Goal: Task Accomplishment & Management: Manage account settings

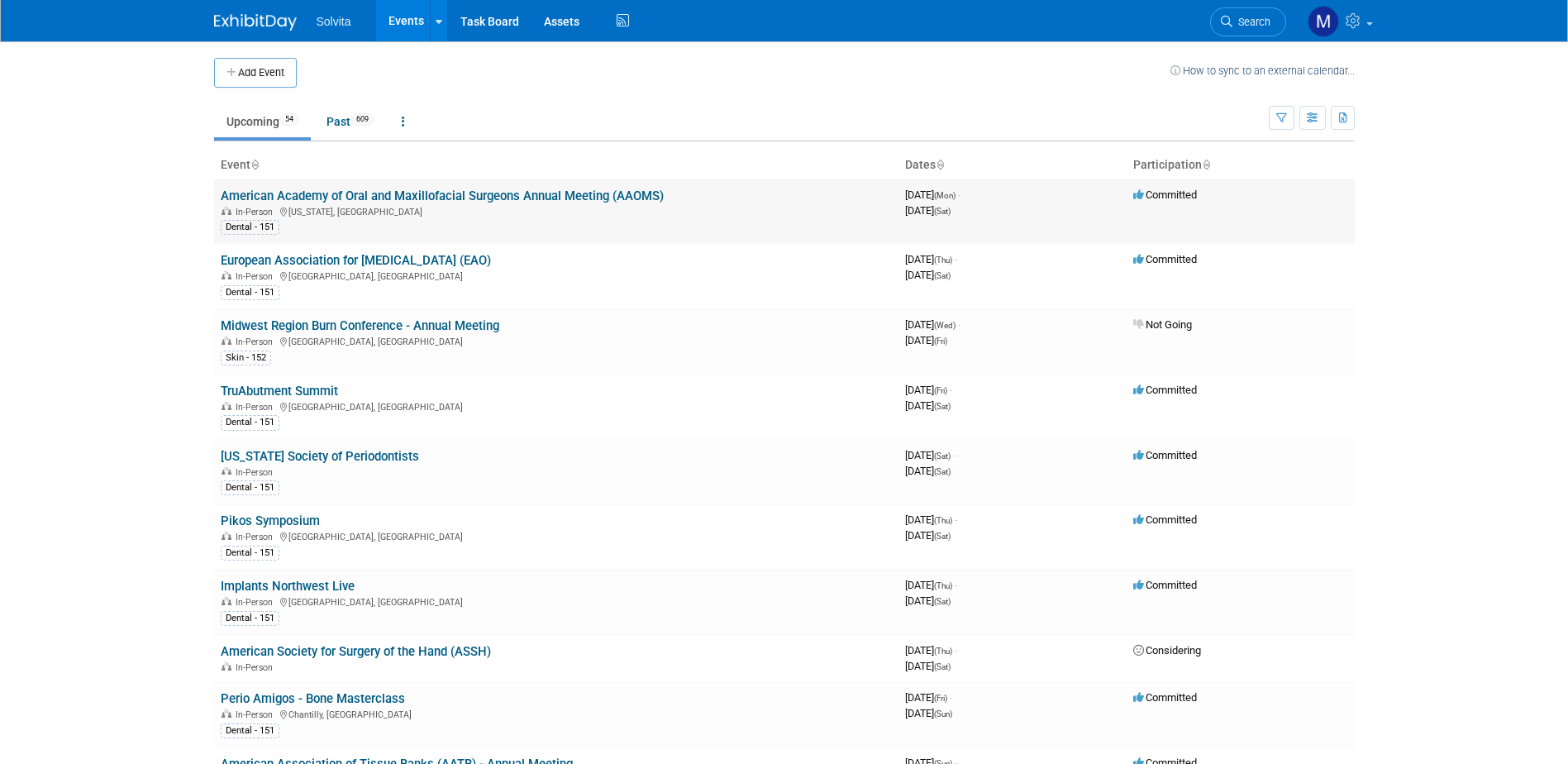
click at [383, 198] on link "American Academy of Oral and Maxillofacial Surgeons Annual Meeting (AAOMS)" at bounding box center [442, 195] width 443 height 14
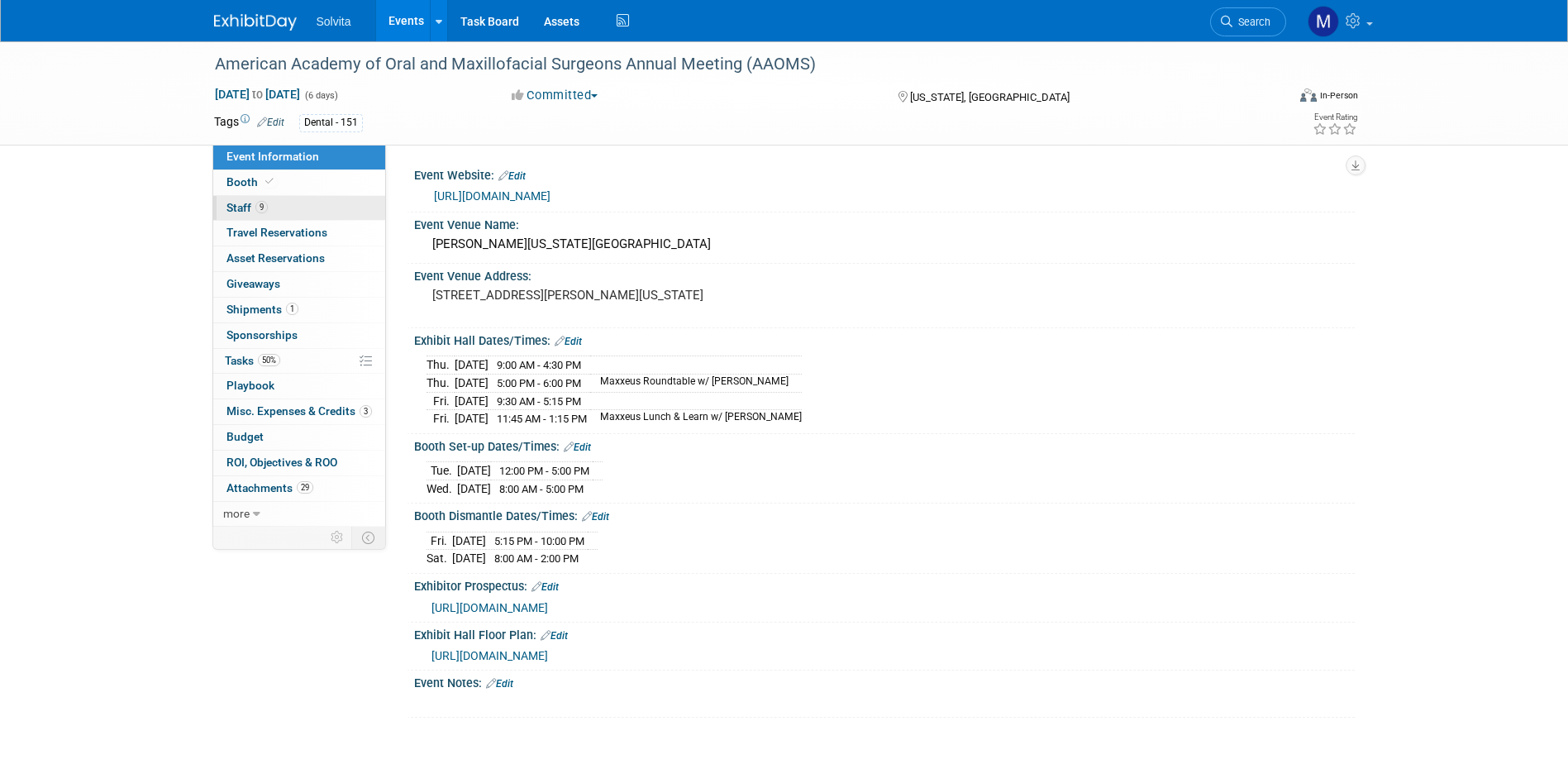
click at [246, 198] on link "9 Staff 9" at bounding box center [299, 209] width 172 height 25
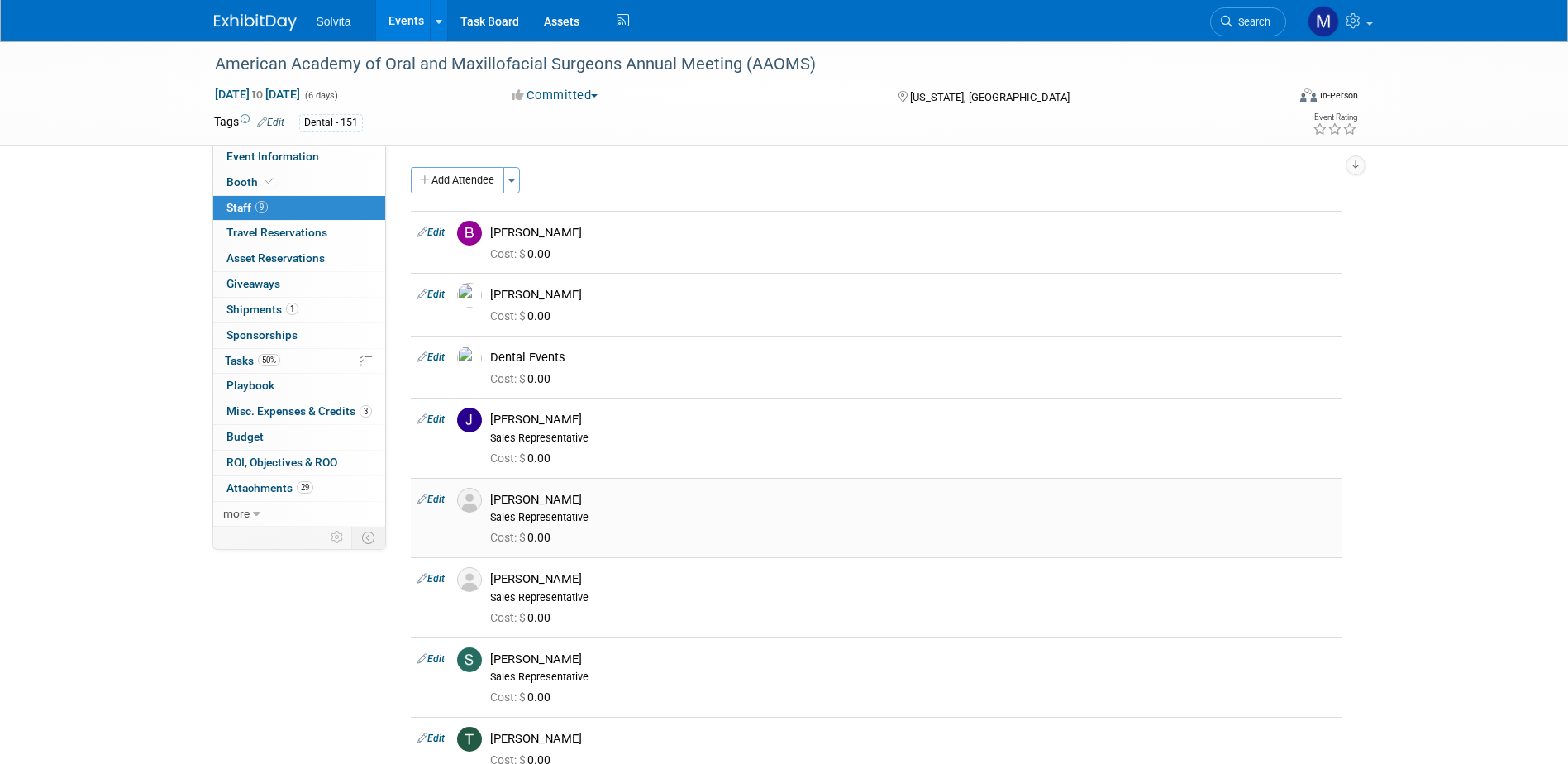
click at [525, 498] on div "Matt Mercier" at bounding box center [913, 499] width 846 height 15
drag, startPoint x: 525, startPoint y: 498, endPoint x: 651, endPoint y: 511, distance: 126.7
click at [651, 511] on div "Sales Representative" at bounding box center [913, 518] width 846 height 14
click at [432, 501] on link "Edit" at bounding box center [431, 499] width 27 height 12
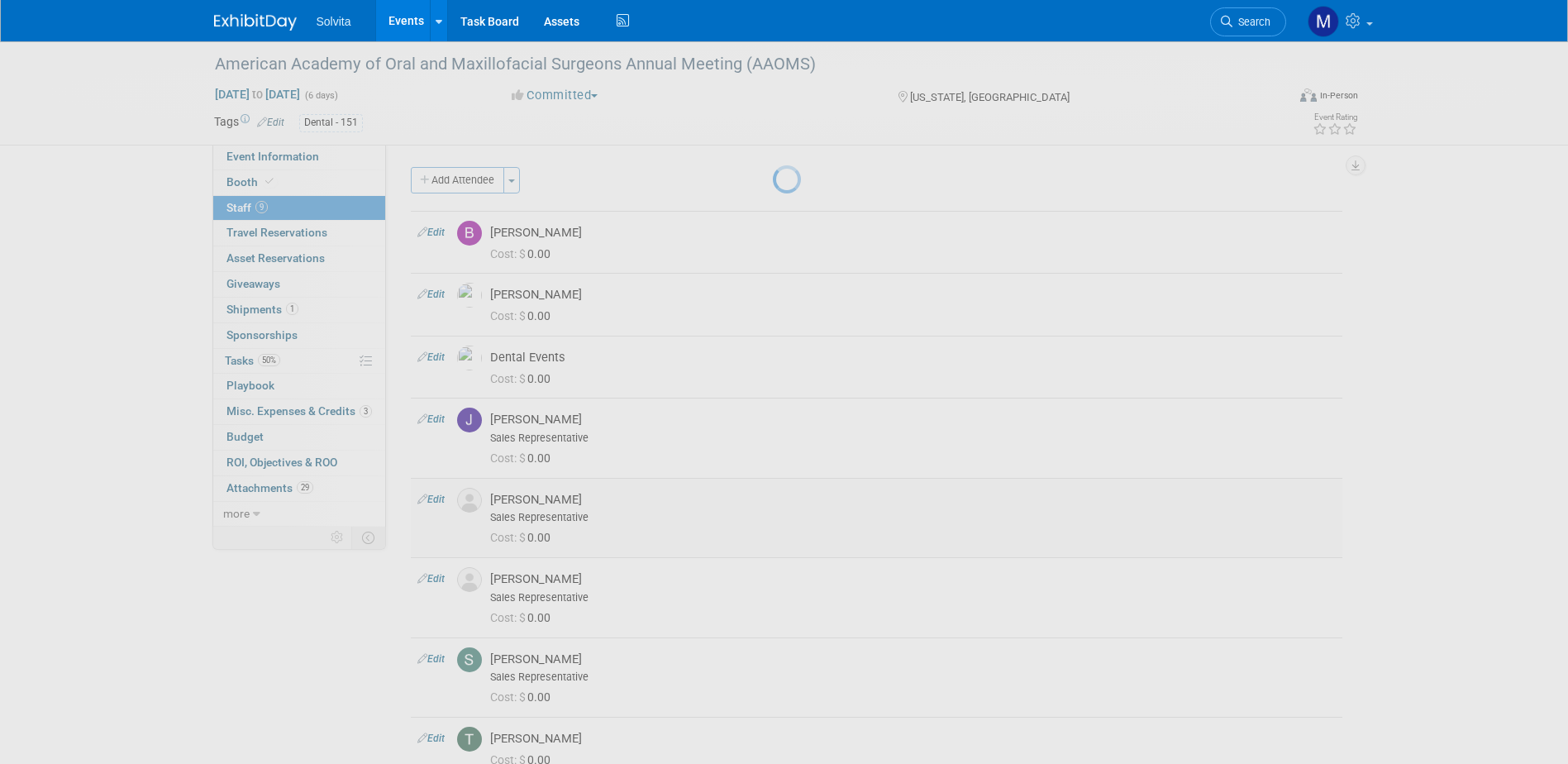
select select "c3d9ab6d-9f4d-4095-bc6b-0e30055b8c6a"
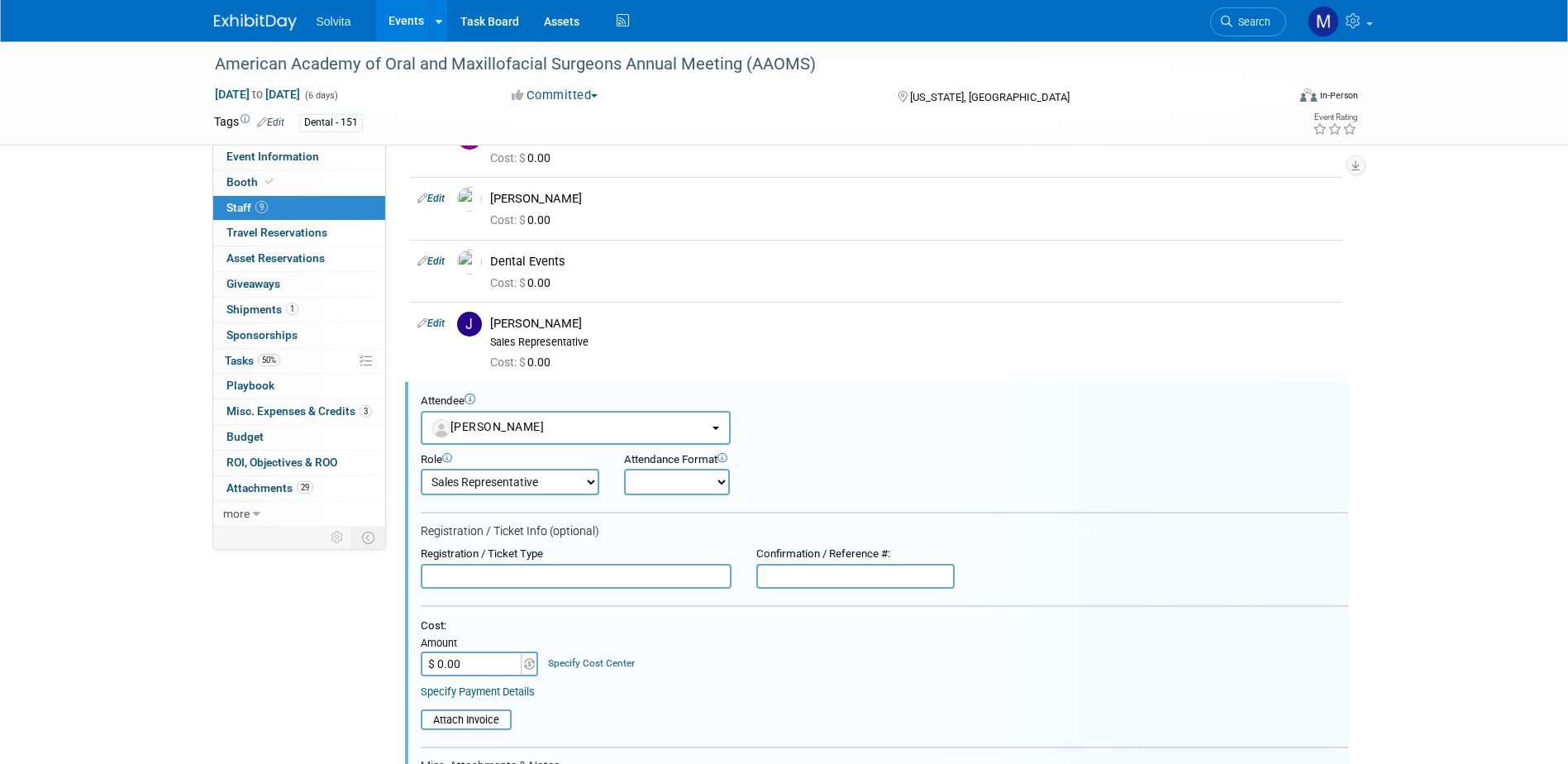
scroll to position [115, 0]
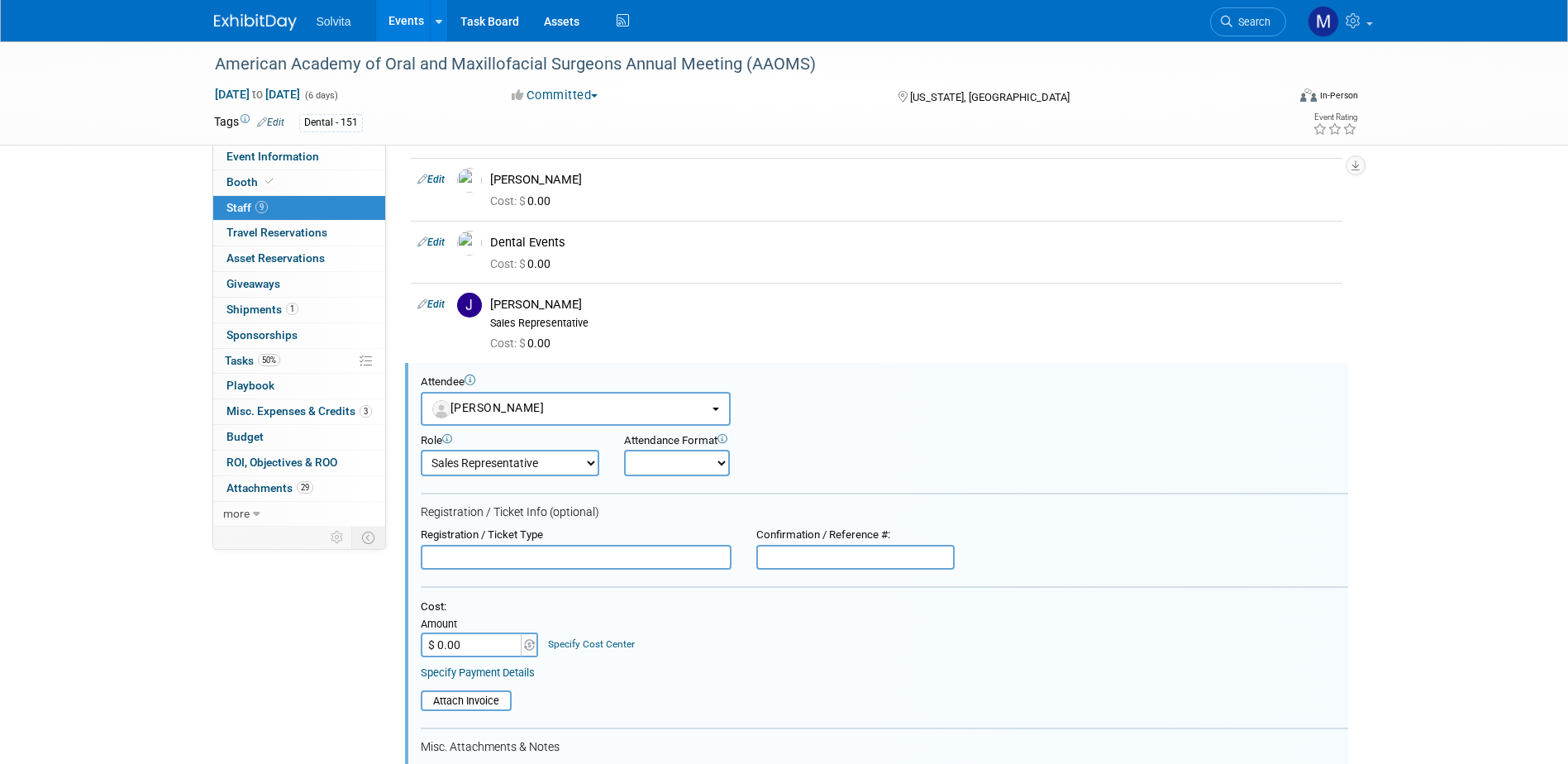
click at [218, 651] on div "Event Information Event Info Booth Booth 9 Staff 9 Staff 0 Travel Reservations …" at bounding box center [784, 628] width 1165 height 1402
